Goal: Information Seeking & Learning: Learn about a topic

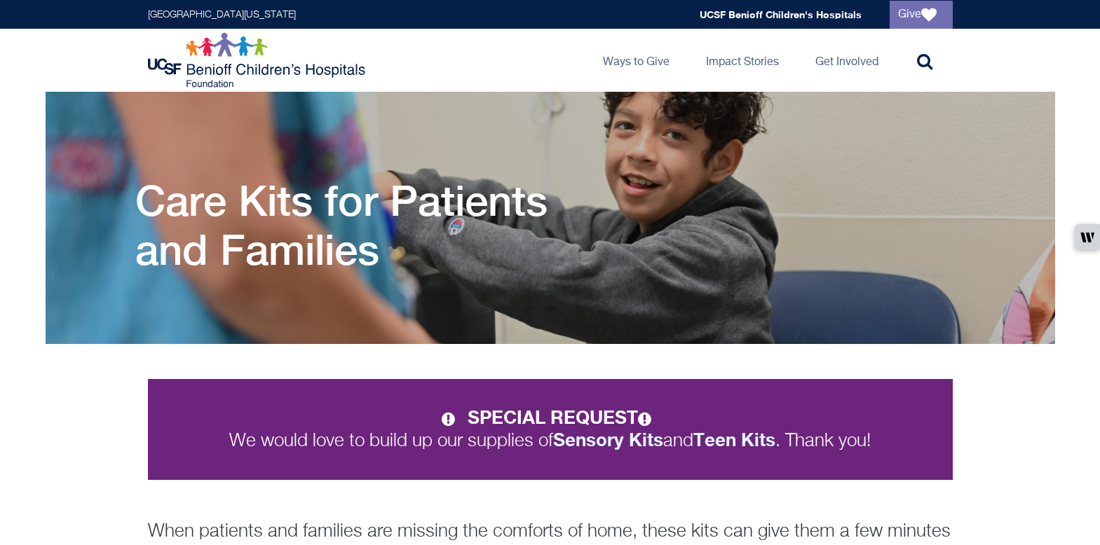
click at [542, 419] on strong "SPECIAL REQUEST" at bounding box center [562, 417] width 191 height 22
click at [644, 420] on icon at bounding box center [647, 418] width 18 height 15
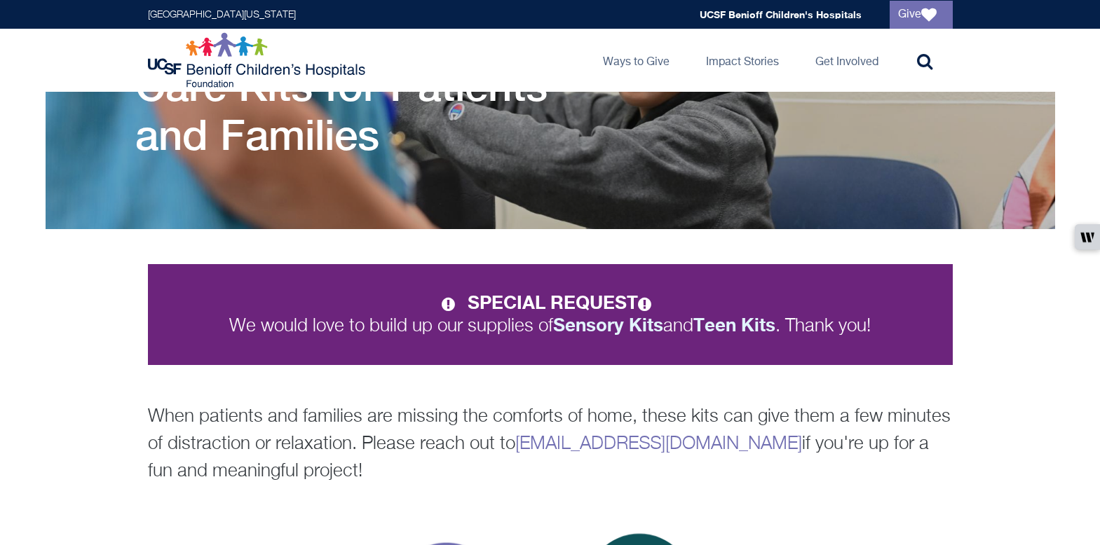
scroll to position [120, 0]
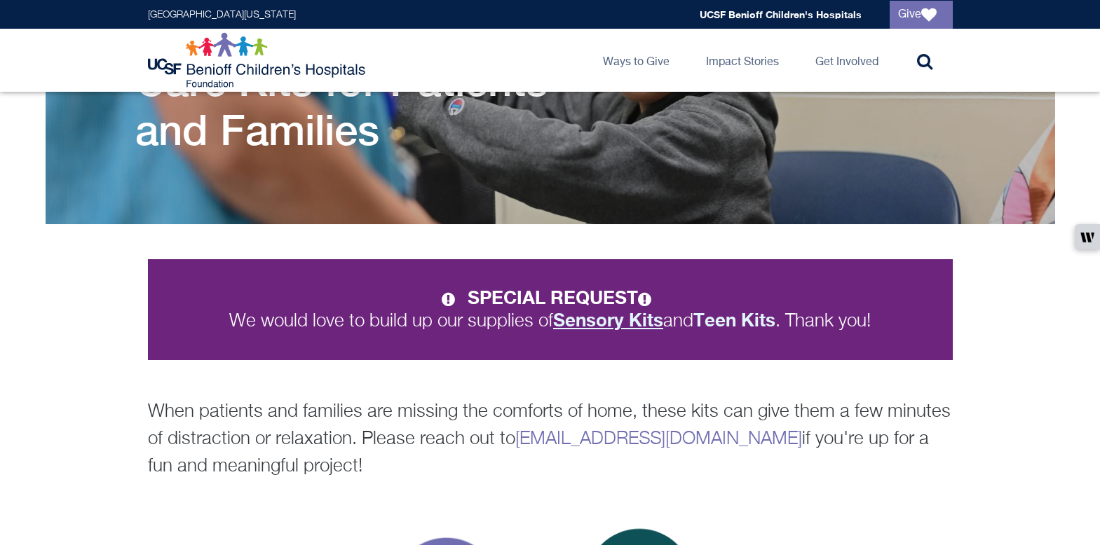
click at [612, 318] on strong "Sensory Kits" at bounding box center [608, 320] width 110 height 22
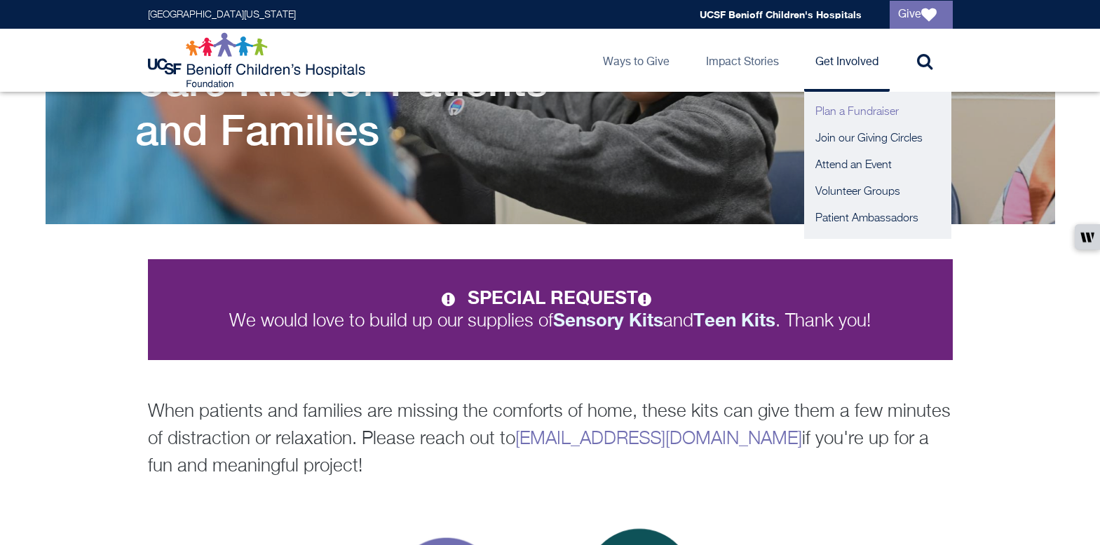
click at [843, 119] on link "Plan a Fundraiser" at bounding box center [877, 112] width 147 height 27
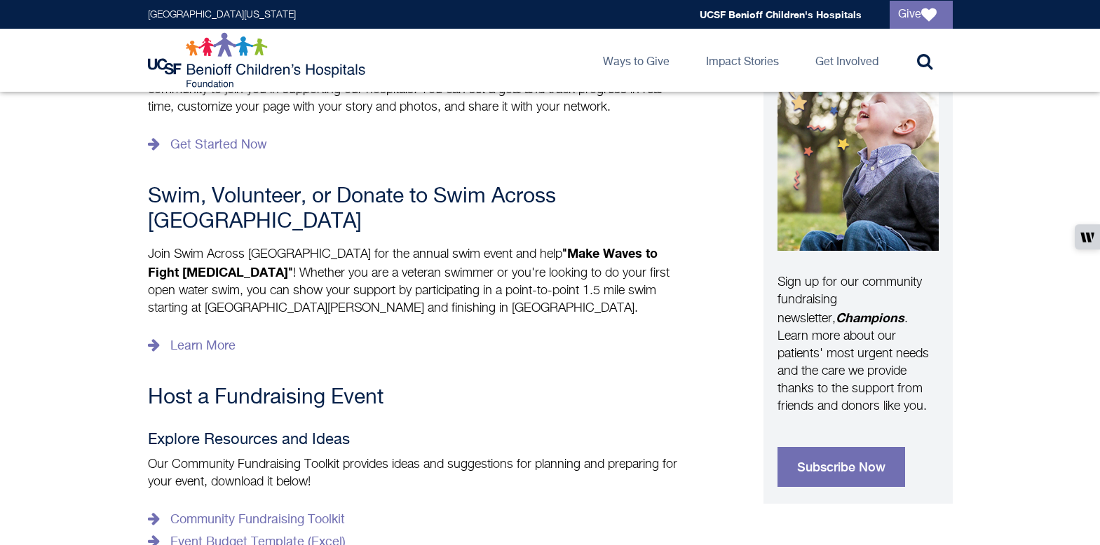
scroll to position [491, 0]
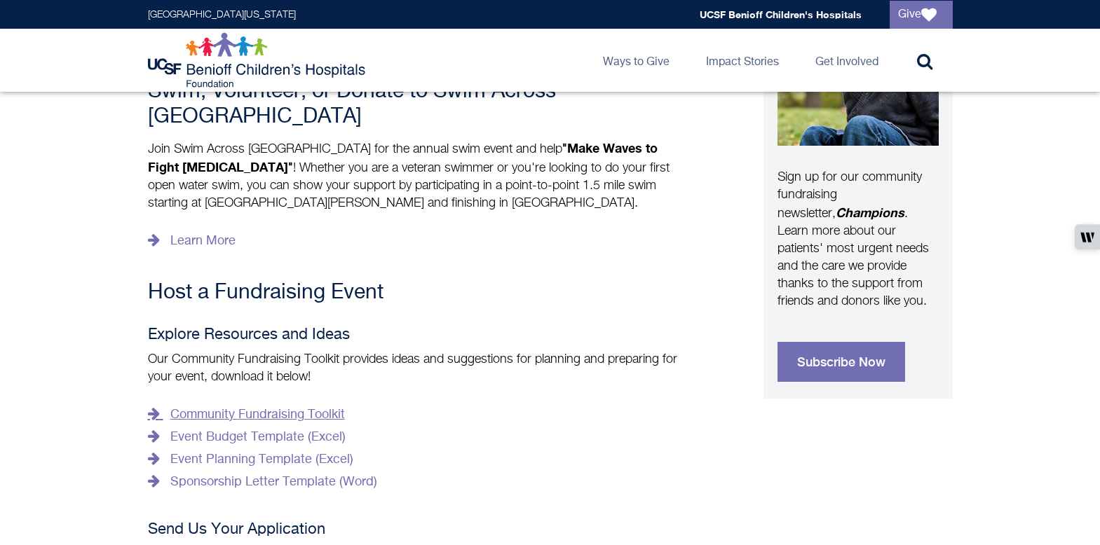
click at [291, 404] on link "Community Fundraising Toolkit" at bounding box center [246, 415] width 197 height 22
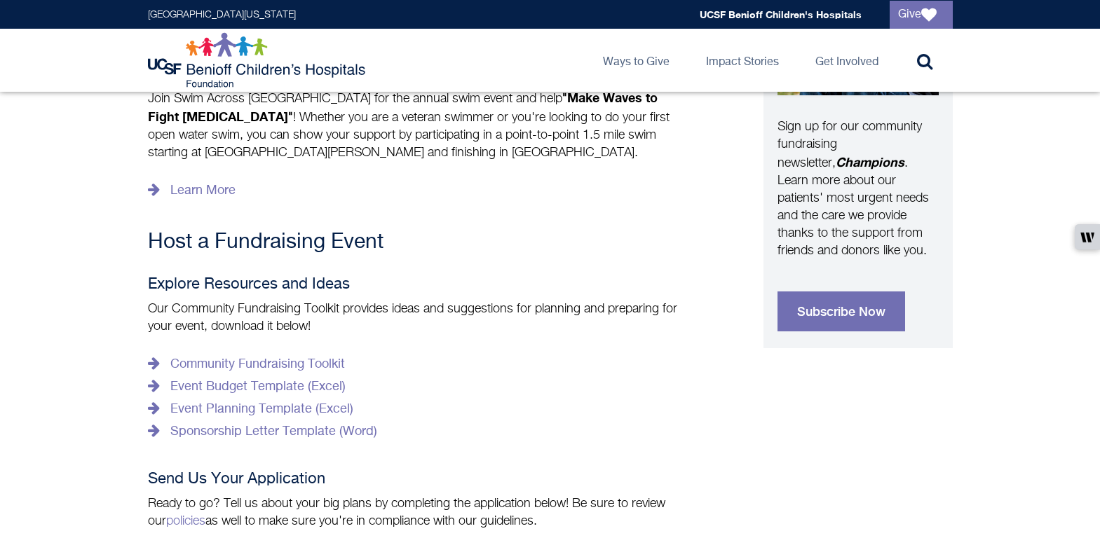
scroll to position [0, 0]
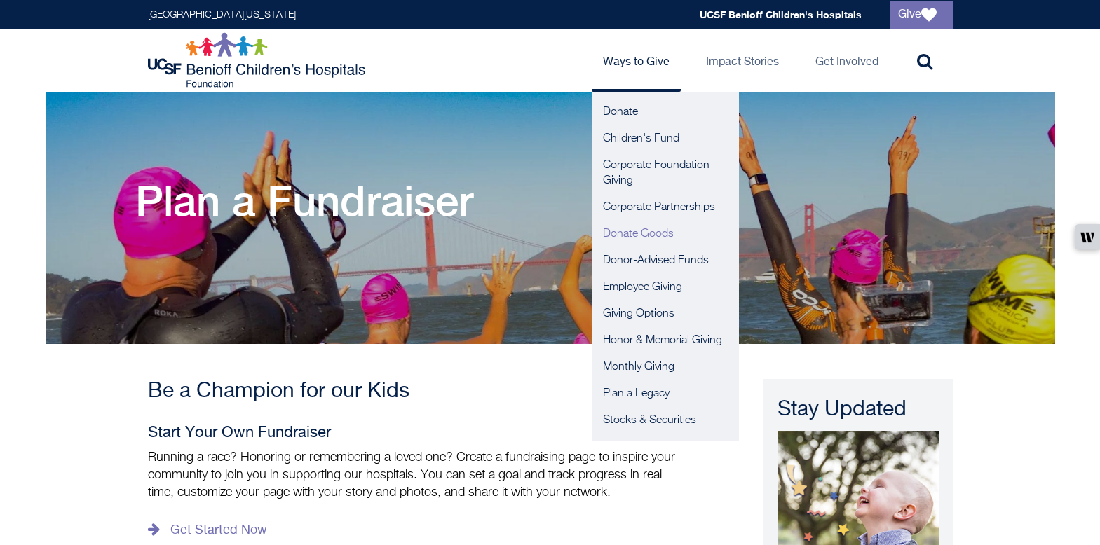
click at [634, 232] on link "Donate Goods" at bounding box center [664, 234] width 147 height 27
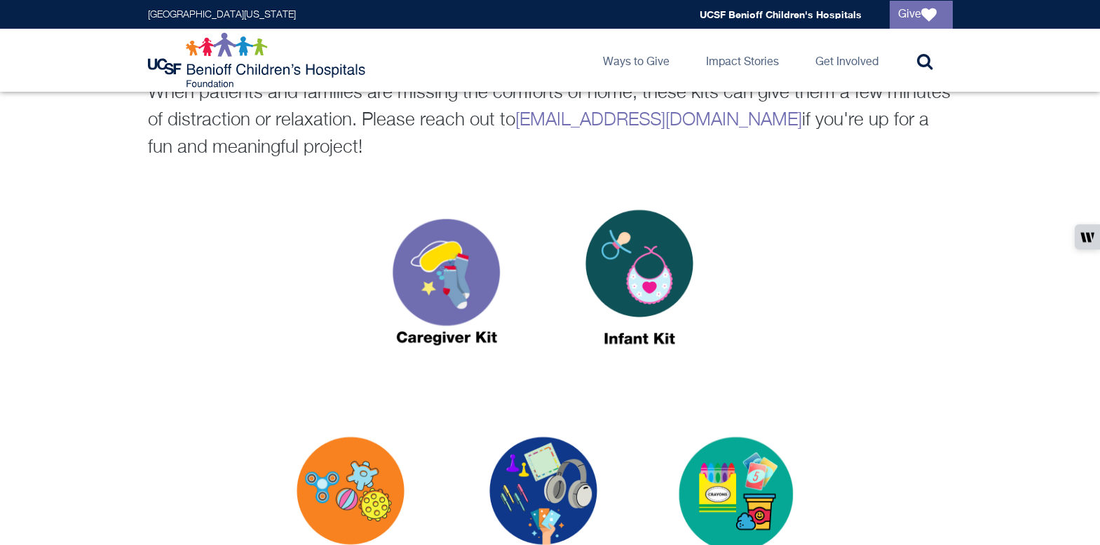
scroll to position [445, 0]
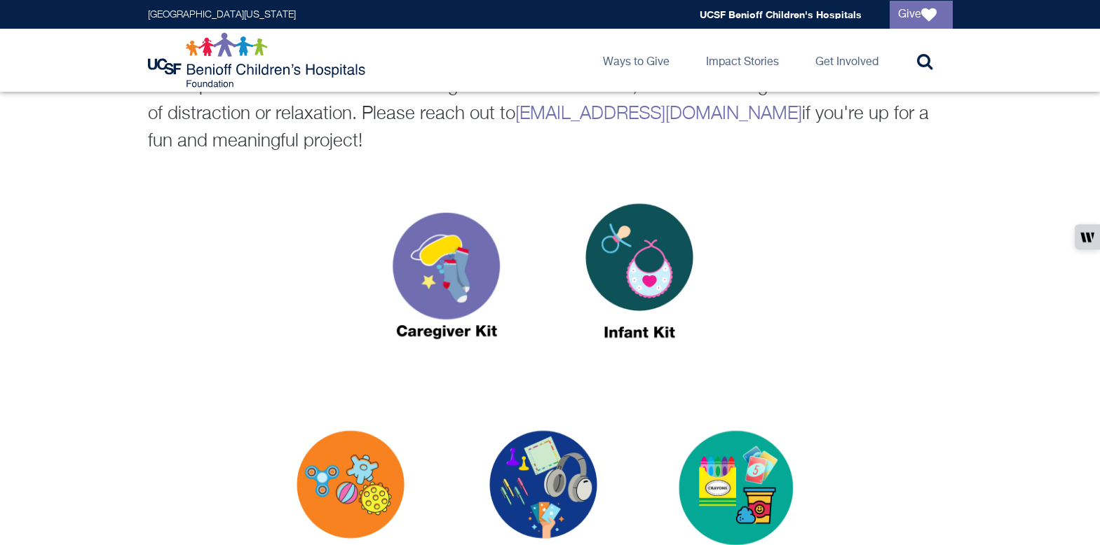
click at [427, 249] on img at bounding box center [446, 278] width 175 height 202
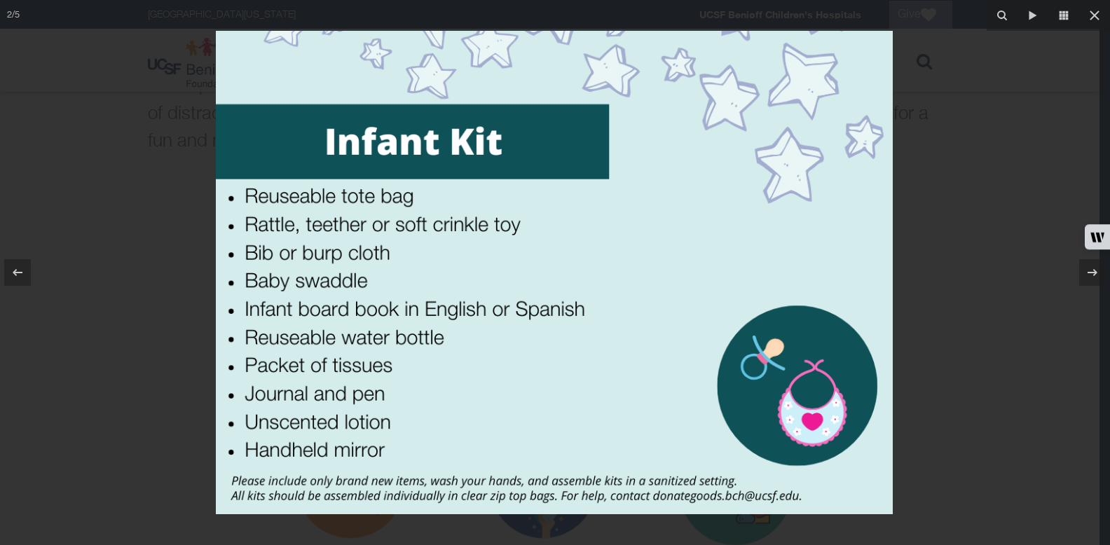
click at [939, 259] on div at bounding box center [555, 272] width 1110 height 545
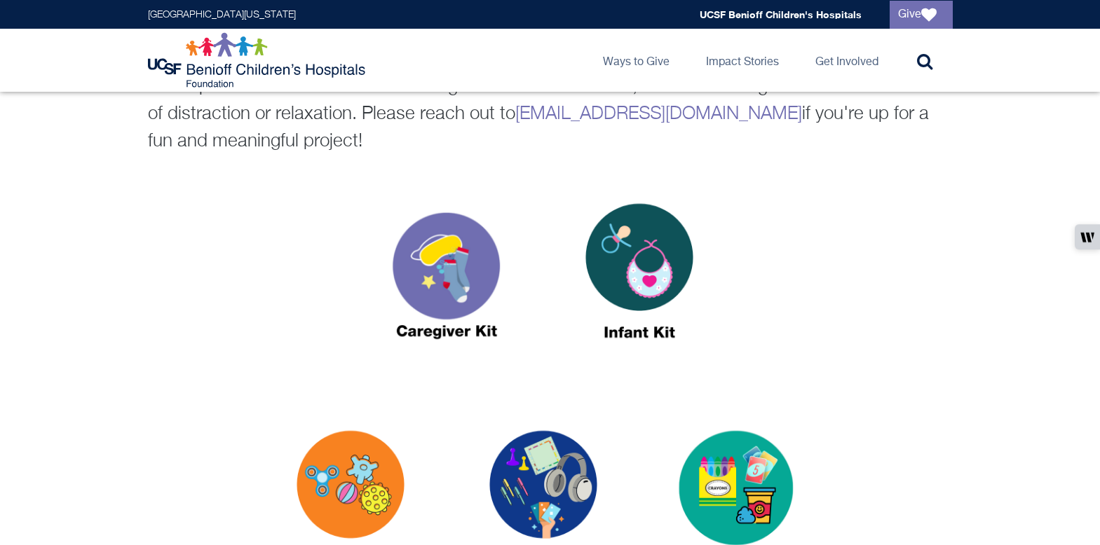
click at [411, 298] on img at bounding box center [446, 278] width 175 height 202
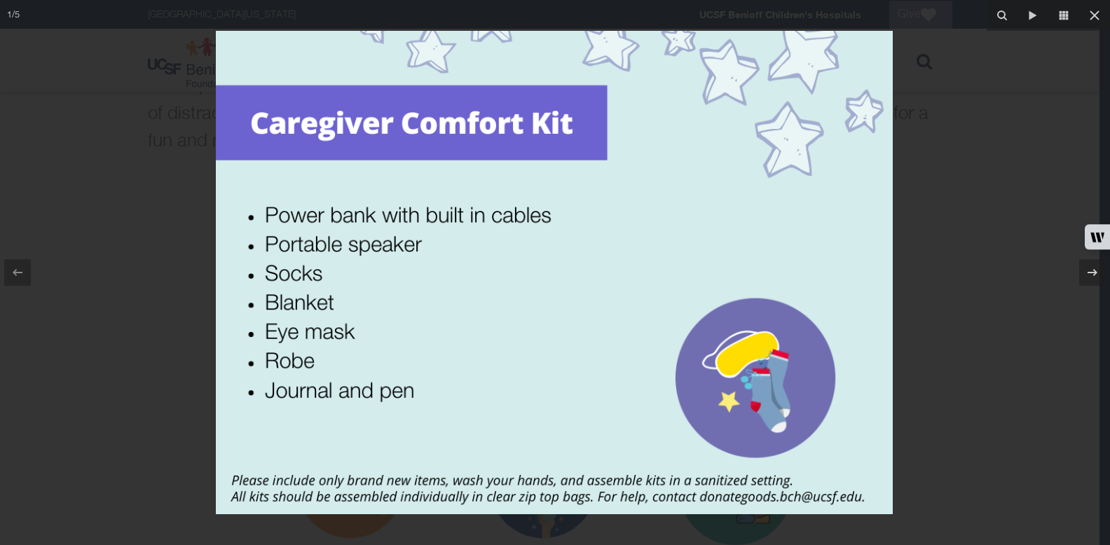
click at [958, 316] on div at bounding box center [555, 272] width 1110 height 545
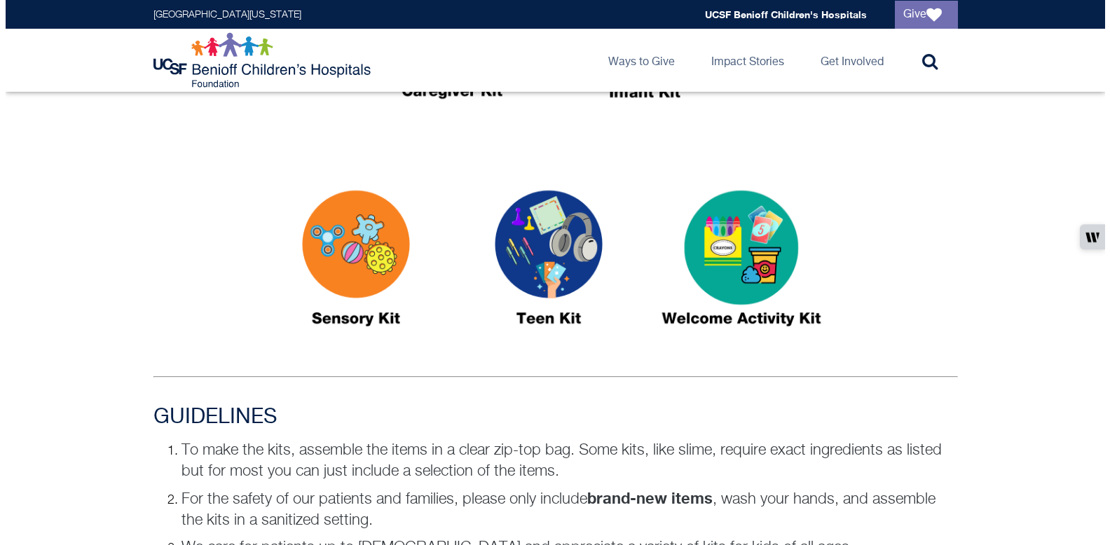
scroll to position [722, 0]
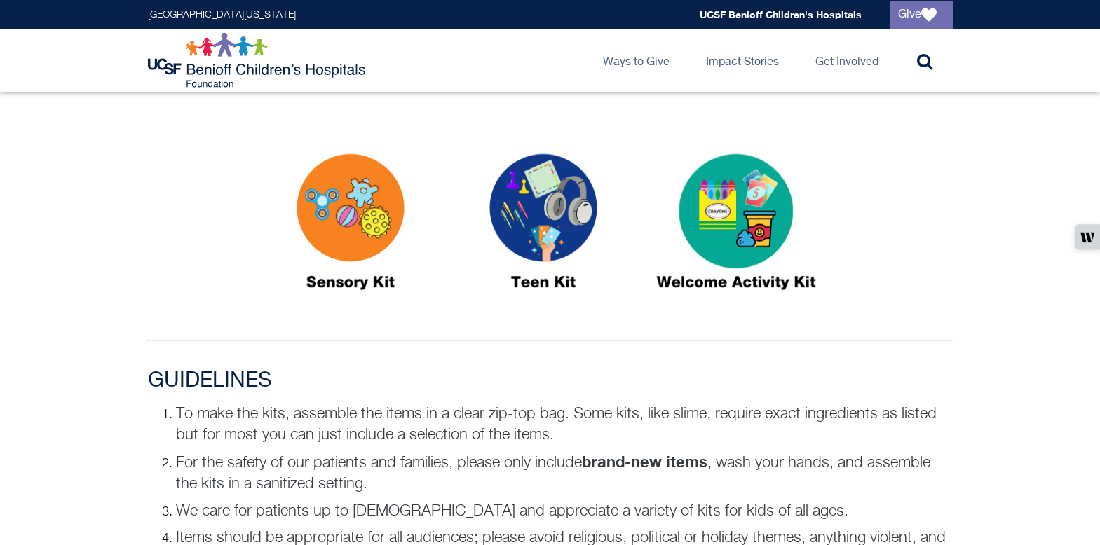
click at [545, 221] on img at bounding box center [543, 228] width 175 height 202
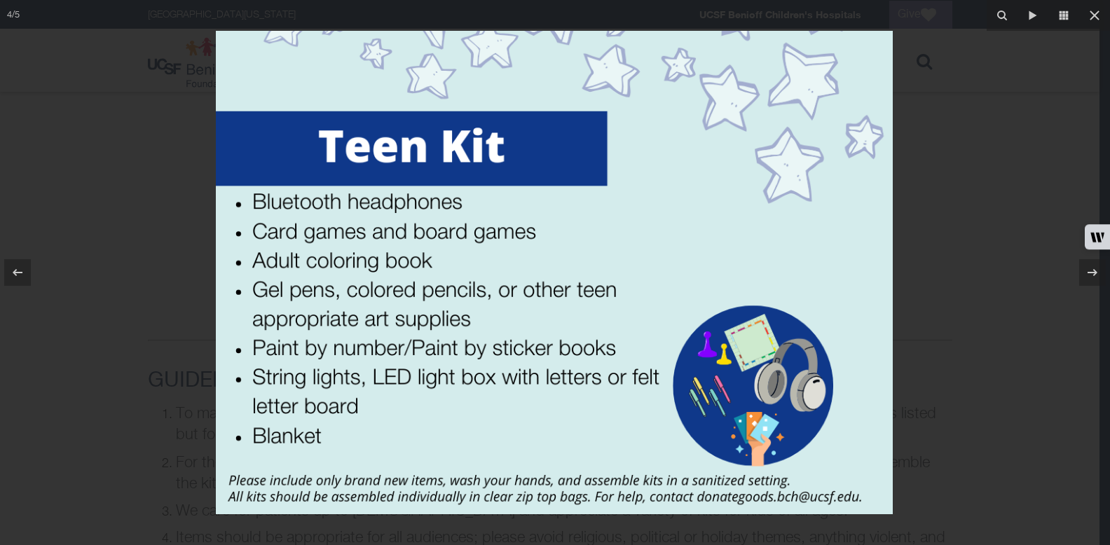
click at [96, 187] on div at bounding box center [555, 272] width 1110 height 545
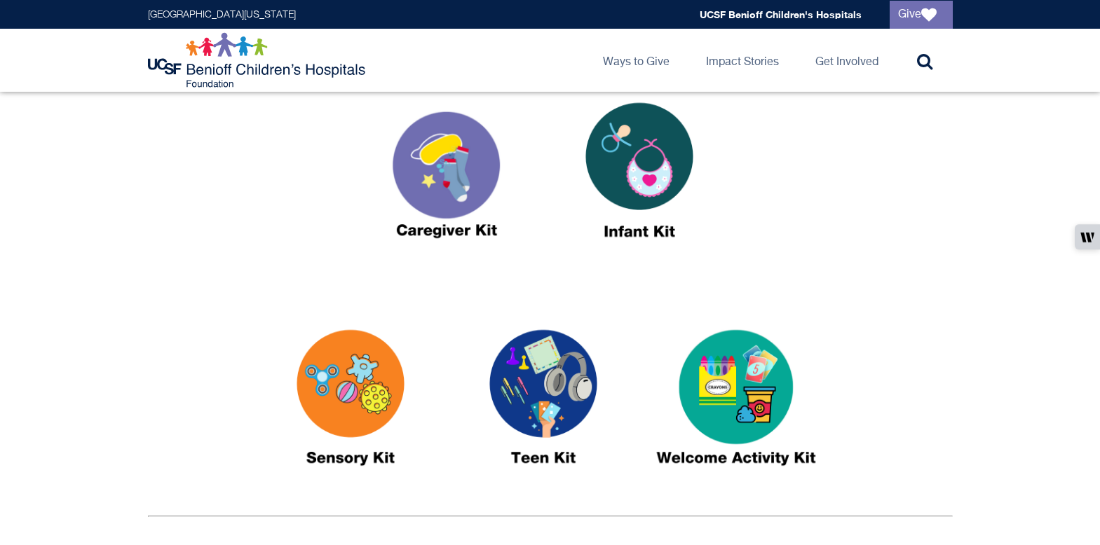
scroll to position [547, 0]
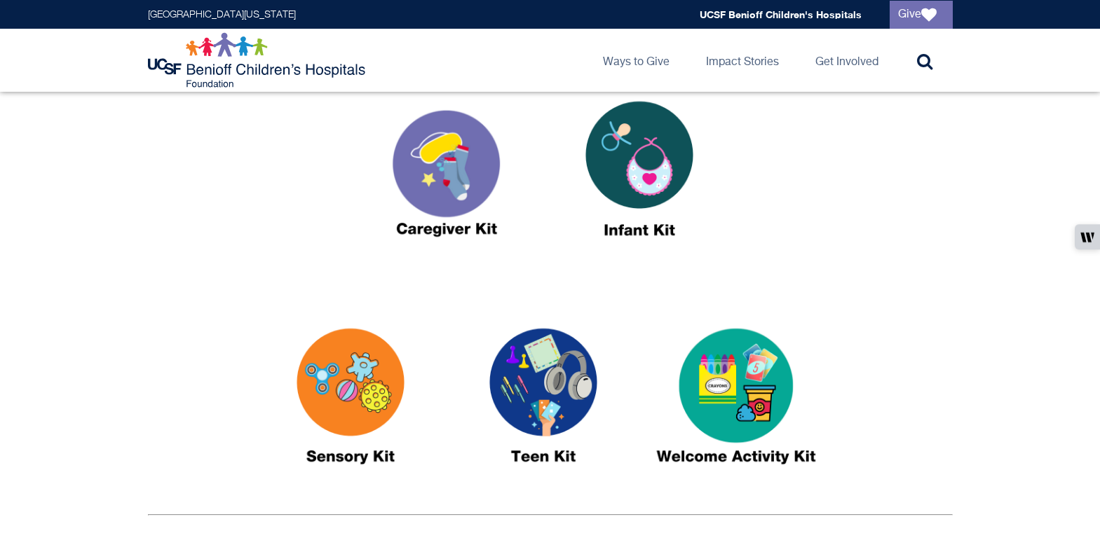
click at [381, 371] on img at bounding box center [350, 402] width 175 height 202
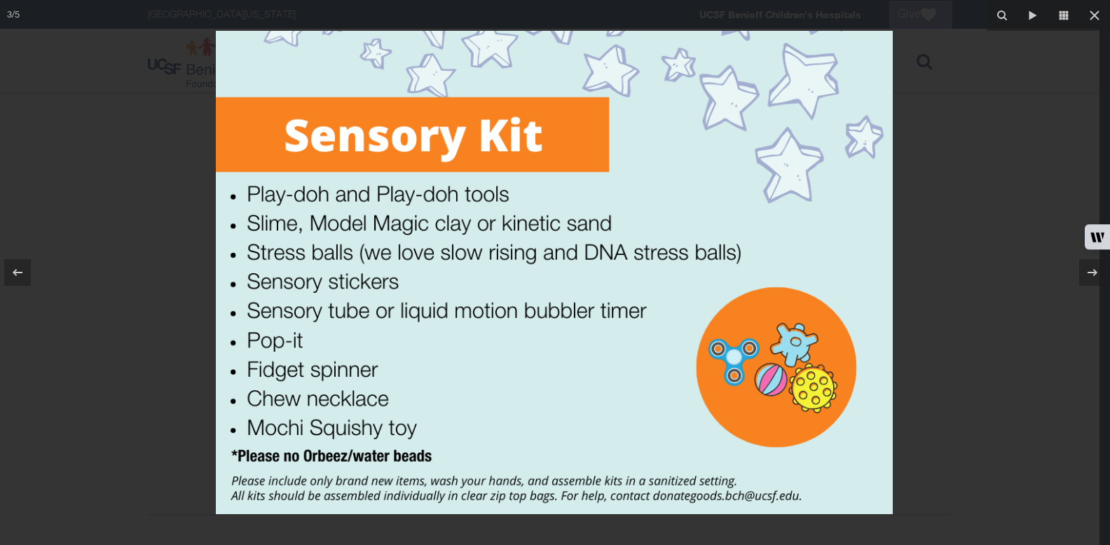
click at [173, 230] on div at bounding box center [555, 272] width 1110 height 545
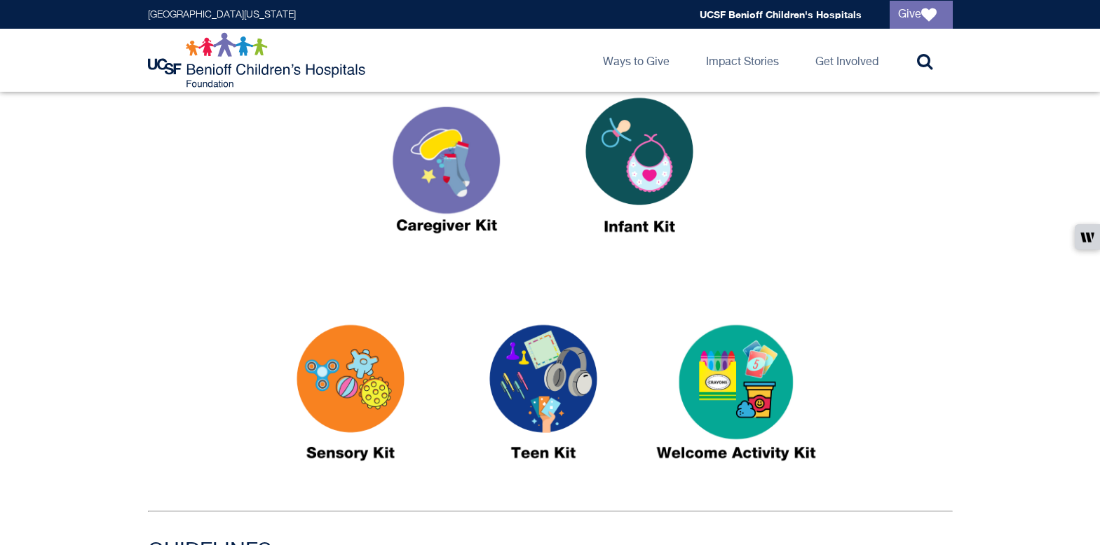
scroll to position [550, 0]
